Goal: Find specific page/section: Find specific page/section

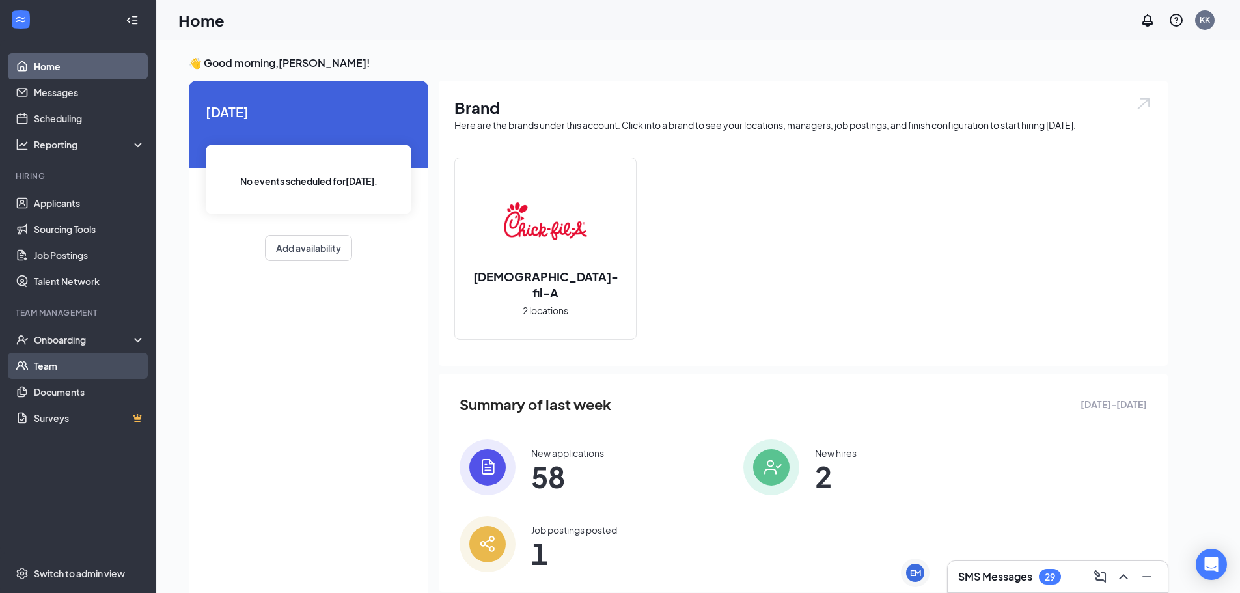
click at [64, 372] on link "Team" at bounding box center [89, 366] width 111 height 26
click at [42, 372] on link "Team" at bounding box center [89, 366] width 111 height 26
